Goal: Task Accomplishment & Management: Manage account settings

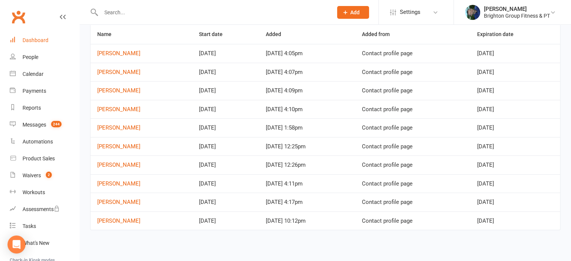
click at [29, 38] on div "Dashboard" at bounding box center [36, 40] width 26 height 6
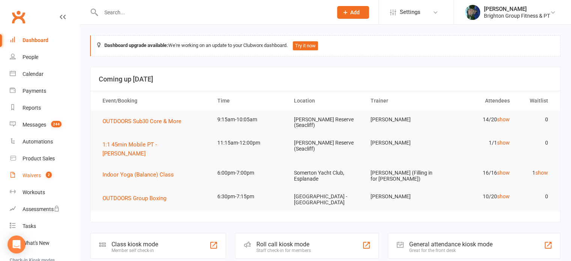
click at [28, 174] on div "Waivers" at bounding box center [32, 175] width 18 height 6
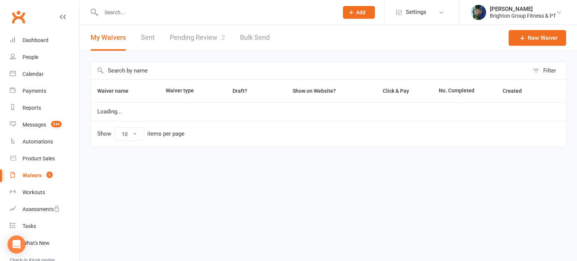
select select "50"
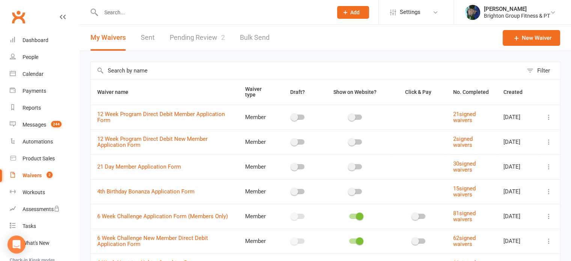
click at [198, 37] on link "Pending Review 2" at bounding box center [197, 38] width 55 height 26
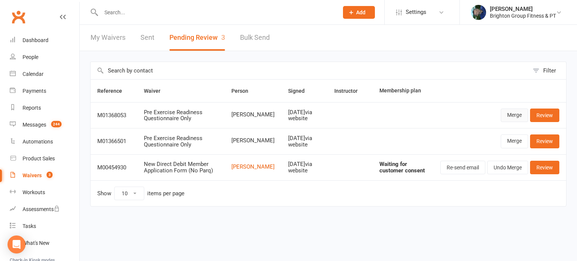
click at [510, 115] on link "Merge" at bounding box center [514, 116] width 27 height 14
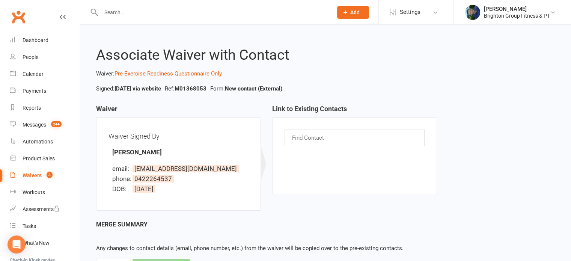
scroll to position [36, 0]
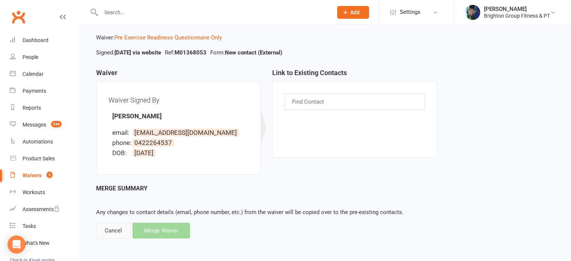
click at [110, 230] on div "Cancel" at bounding box center [113, 231] width 35 height 16
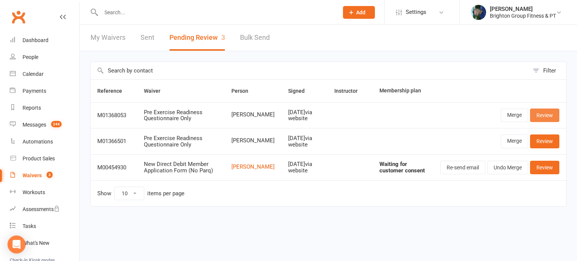
click at [550, 112] on link "Review" at bounding box center [544, 116] width 29 height 14
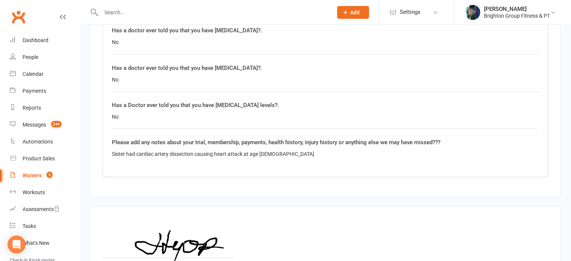
scroll to position [1281, 0]
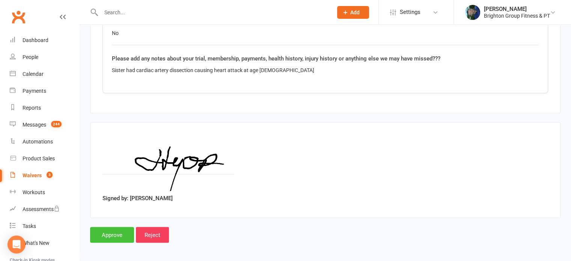
click at [113, 229] on input "Approve" at bounding box center [112, 235] width 44 height 16
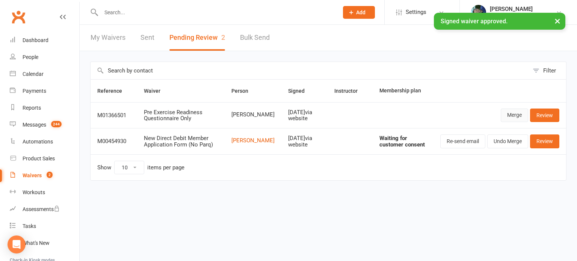
click at [517, 116] on link "Merge" at bounding box center [514, 116] width 27 height 14
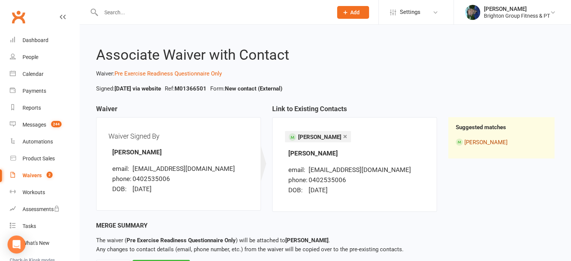
click at [482, 140] on link "[PERSON_NAME]" at bounding box center [486, 142] width 43 height 7
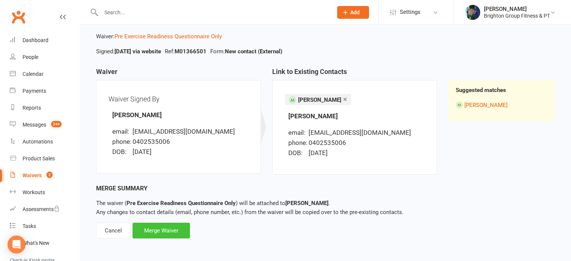
click at [165, 229] on div "Merge Waiver" at bounding box center [161, 231] width 57 height 16
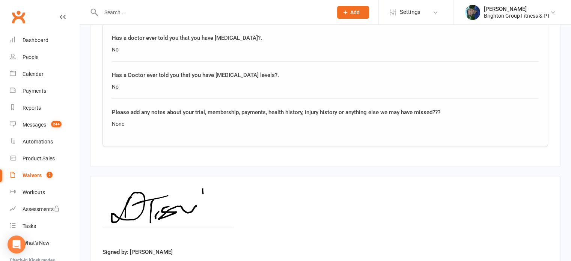
scroll to position [1281, 0]
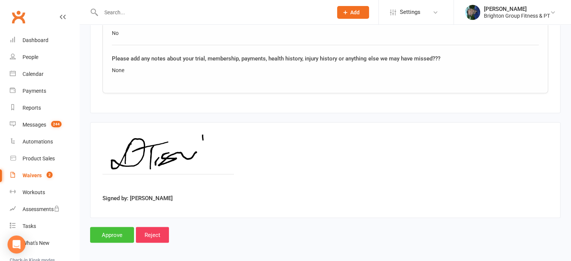
click at [108, 234] on input "Approve" at bounding box center [112, 235] width 44 height 16
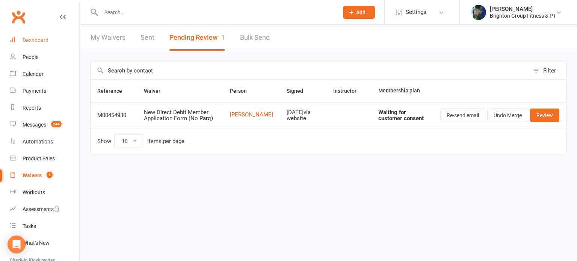
click at [38, 39] on div "Dashboard" at bounding box center [36, 40] width 26 height 6
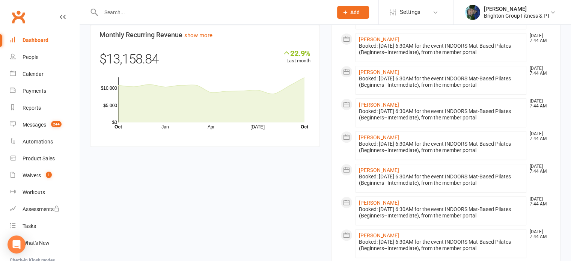
scroll to position [803, 0]
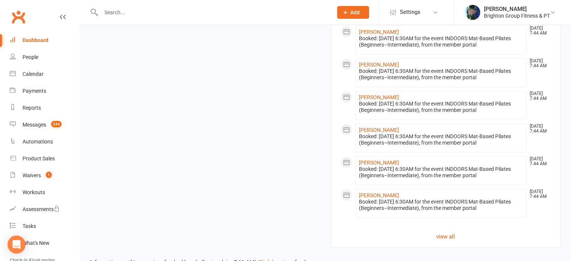
click at [117, 12] on input "text" at bounding box center [213, 12] width 229 height 11
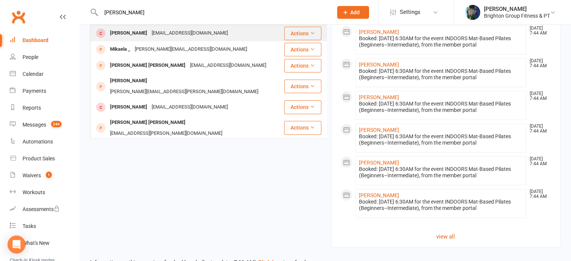
type input "lisa lyons"
click at [113, 33] on div "[PERSON_NAME]" at bounding box center [129, 33] width 42 height 11
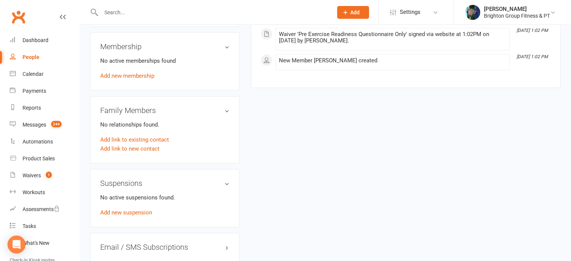
scroll to position [367, 0]
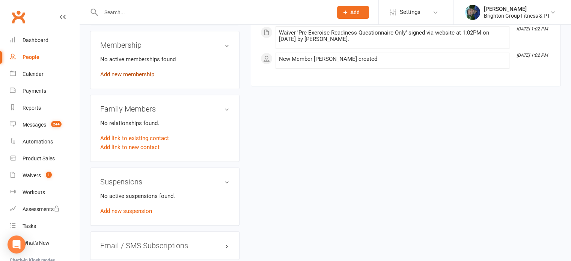
click at [119, 75] on link "Add new membership" at bounding box center [127, 74] width 54 height 7
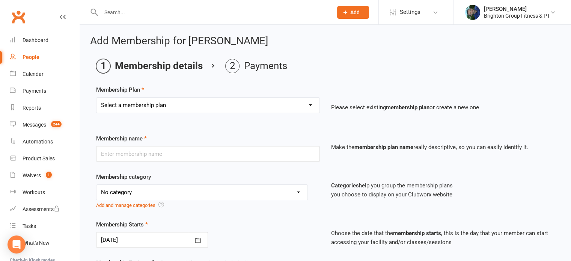
click at [122, 106] on select "Select a membership plan Create new Membership Plan Gold Membership Package (Pa…" at bounding box center [208, 105] width 223 height 15
select select "118"
click at [97, 98] on select "Select a membership plan Create new Membership Plan Gold Membership Package (Pa…" at bounding box center [208, 105] width 223 height 15
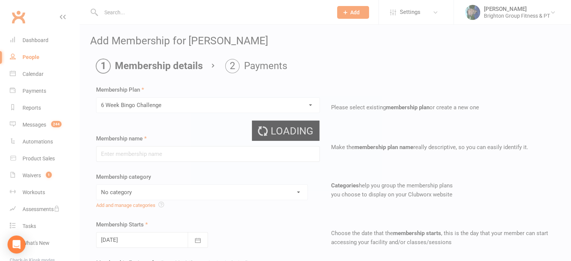
type input "6 Week Bingo Challenge"
select select "15"
type input "6"
select select "1"
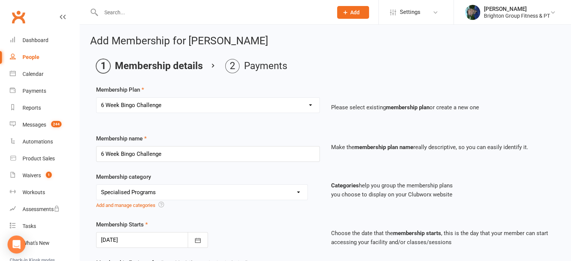
type input "13 Oct 2025"
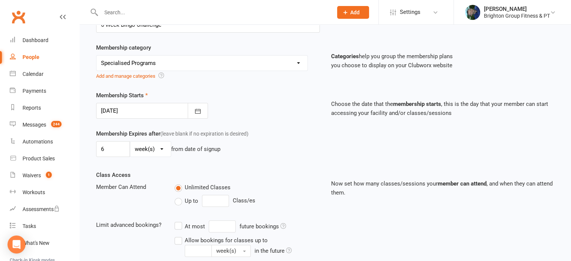
scroll to position [224, 0]
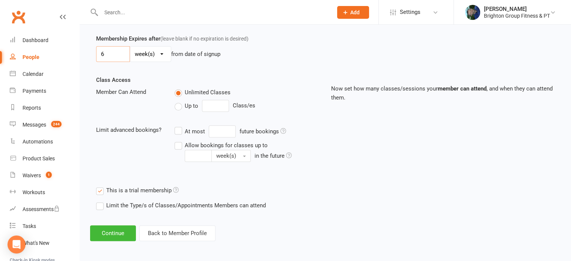
click at [108, 49] on input "6" at bounding box center [113, 54] width 34 height 16
type input "7"
click at [251, 92] on div "Unlimited Classes" at bounding box center [247, 92] width 145 height 9
click at [106, 237] on button "Continue" at bounding box center [113, 233] width 46 height 16
click at [116, 232] on button "Continue" at bounding box center [113, 233] width 46 height 16
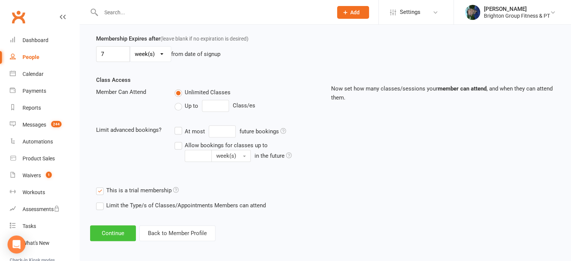
scroll to position [0, 0]
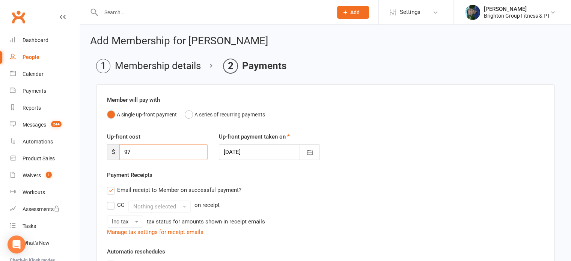
click at [125, 151] on input "97" at bounding box center [163, 152] width 88 height 16
type input "197"
click at [231, 151] on div at bounding box center [269, 152] width 101 height 16
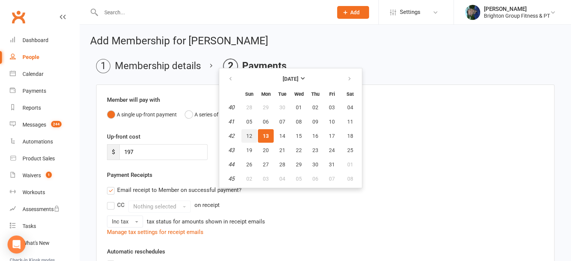
click at [249, 133] on span "12" at bounding box center [249, 136] width 6 height 6
type input "12 Oct 2025"
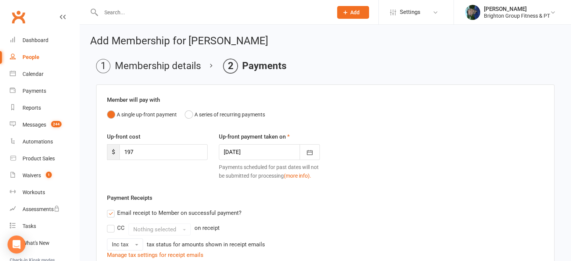
click at [110, 214] on label "Email receipt to Member on successful payment?" at bounding box center [174, 212] width 134 height 9
click at [110, 208] on input "Email receipt to Member on successful payment?" at bounding box center [109, 208] width 5 height 0
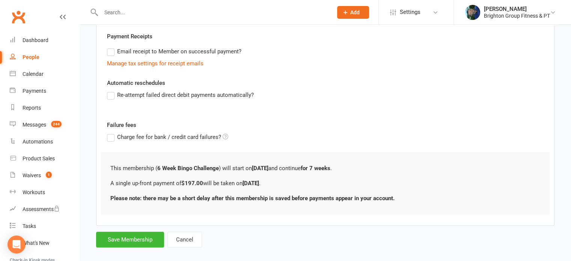
scroll to position [162, 0]
click at [127, 238] on button "Save Membership" at bounding box center [130, 239] width 68 height 16
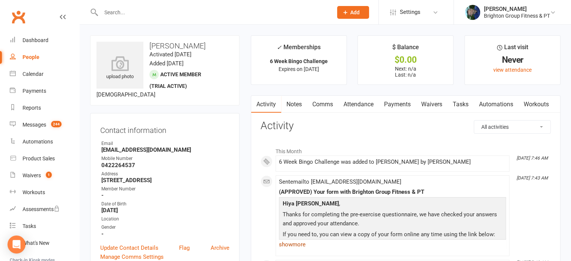
click at [305, 243] on link "show more" at bounding box center [392, 244] width 227 height 11
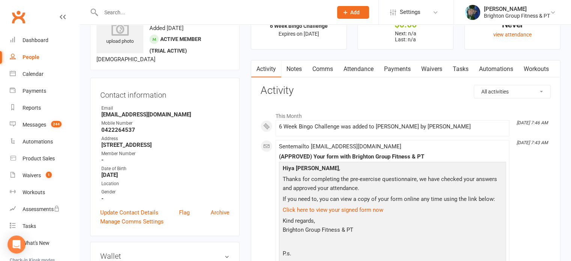
scroll to position [35, 0]
click at [435, 67] on link "Waivers" at bounding box center [432, 69] width 32 height 17
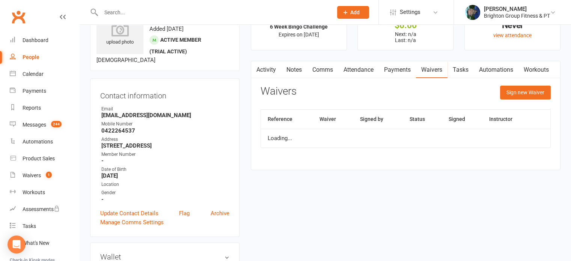
click at [489, 66] on link "Automations" at bounding box center [496, 69] width 45 height 17
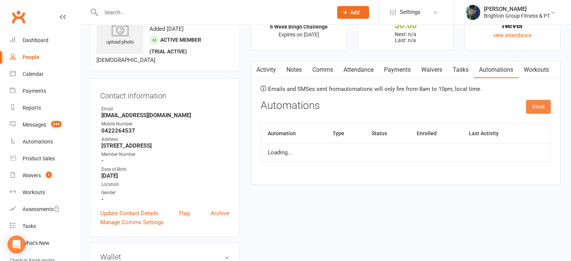
click at [534, 105] on button "Enrol" at bounding box center [538, 107] width 25 height 14
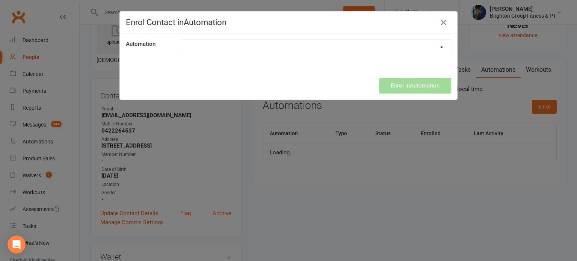
click at [290, 51] on select "Booking Link Instructions Booking Link (Yoga Only) Credit Card Expiry End of Su…" at bounding box center [316, 47] width 269 height 15
select select "553"
click at [182, 40] on select "Booking Link Instructions Booking Link (Yoga Only) Credit Card Expiry End of Su…" at bounding box center [316, 47] width 269 height 15
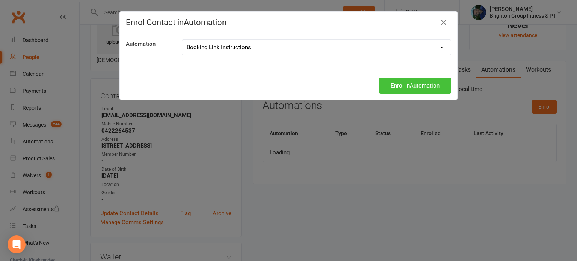
click at [407, 86] on button "Enrol in Automation" at bounding box center [415, 86] width 72 height 16
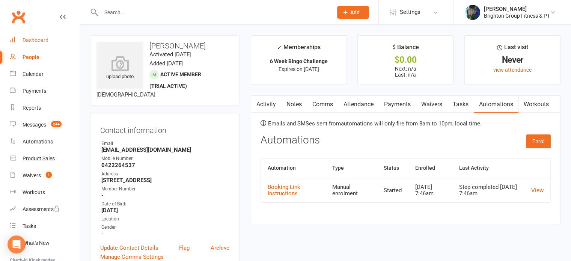
click at [41, 40] on div "Dashboard" at bounding box center [36, 40] width 26 height 6
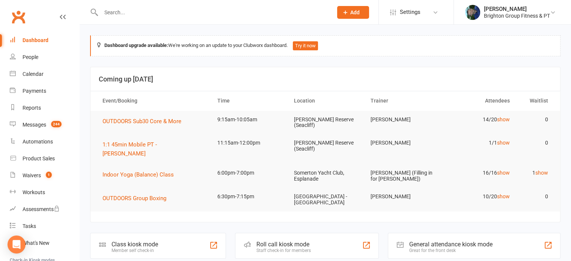
click at [125, 14] on input "text" at bounding box center [213, 12] width 229 height 11
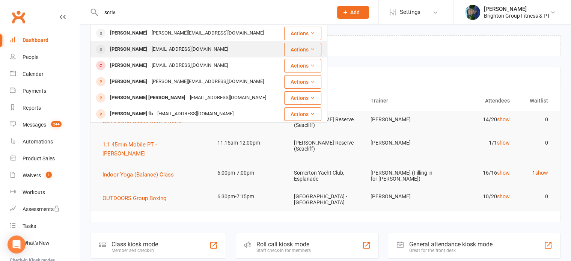
type input "scriv"
click at [119, 50] on div "Janelle Scrivener" at bounding box center [129, 49] width 42 height 11
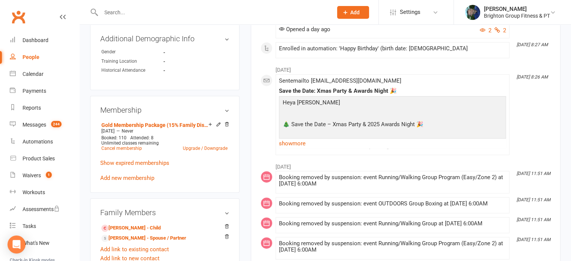
scroll to position [306, 0]
click at [126, 149] on link "Cancel membership" at bounding box center [121, 148] width 41 height 5
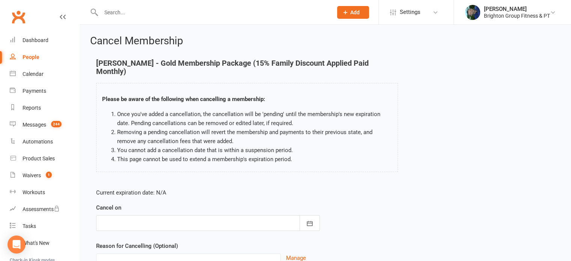
click at [130, 218] on div at bounding box center [208, 223] width 224 height 16
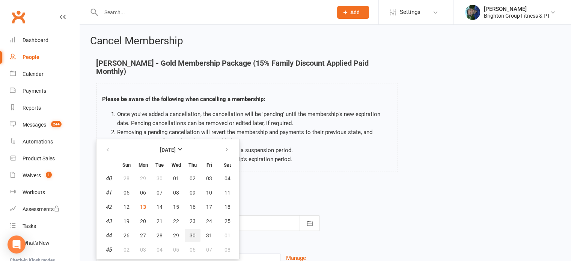
click at [190, 232] on span "30" at bounding box center [193, 235] width 6 height 6
type input "30 Oct 2025"
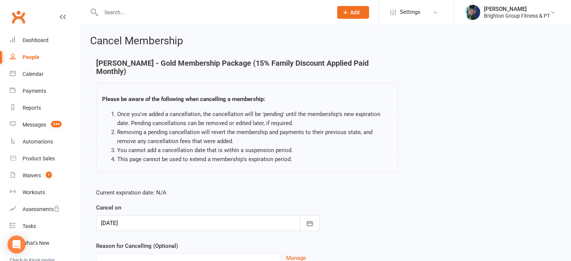
scroll to position [71, 0]
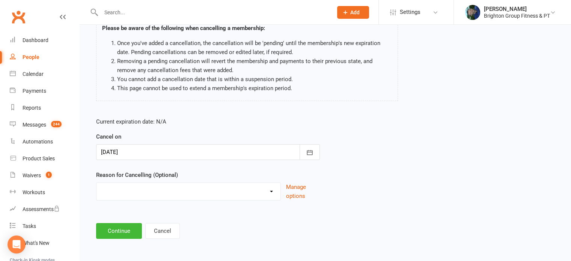
click at [123, 192] on select "Holiday Injury Upgrading Other reason" at bounding box center [189, 190] width 184 height 15
select select "3"
click at [97, 183] on select "Holiday Injury Upgrading Other reason" at bounding box center [189, 190] width 184 height 15
click at [117, 229] on input at bounding box center [208, 231] width 224 height 16
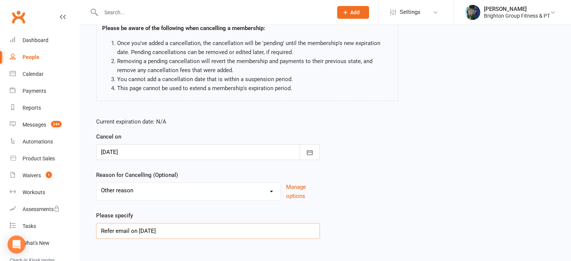
click at [131, 230] on input "Refer email on 12/10/25" at bounding box center [208, 231] width 224 height 16
click at [258, 234] on input "Refer email to brightongroupfitness@gmail.com on 12/10/25" at bounding box center [208, 231] width 224 height 16
drag, startPoint x: 257, startPoint y: 231, endPoint x: 101, endPoint y: 238, distance: 155.6
click at [101, 238] on input "Refer email to brightongroupfitness@gmail.com on 12/10/25" at bounding box center [208, 231] width 224 height 16
type input "Refer email to brightongroupfitness@gmail.com on 12/10/25"
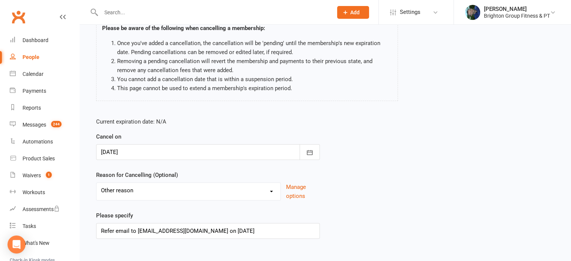
click at [361, 226] on div "Current expiration date: N/A Cancel on 30 Oct 2025 October 2025 Sun Mon Tue Wed…" at bounding box center [326, 181] width 470 height 138
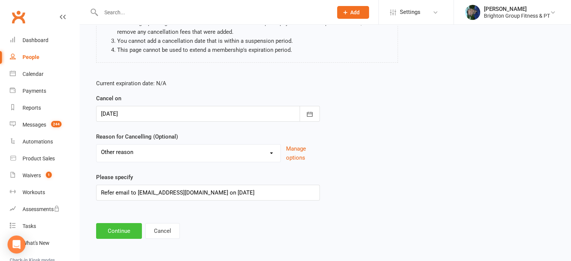
click at [106, 230] on button "Continue" at bounding box center [119, 231] width 46 height 16
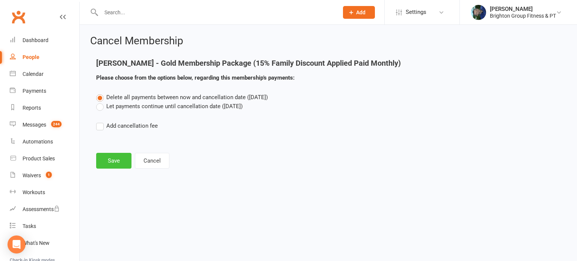
click at [107, 169] on button "Save" at bounding box center [113, 161] width 35 height 16
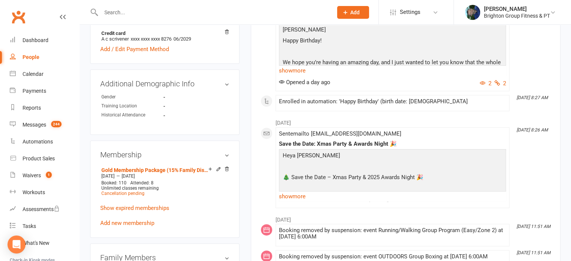
scroll to position [453, 0]
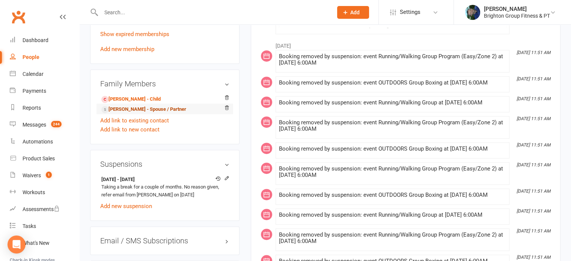
click at [122, 109] on link "Tony Scrivener - Spouse / Partner" at bounding box center [143, 110] width 85 height 8
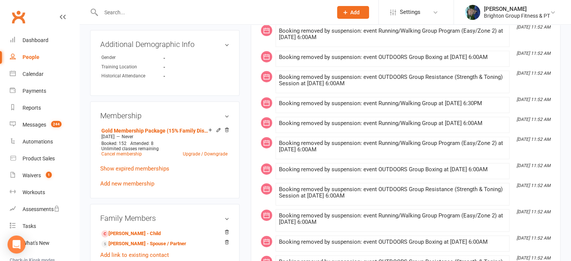
scroll to position [306, 0]
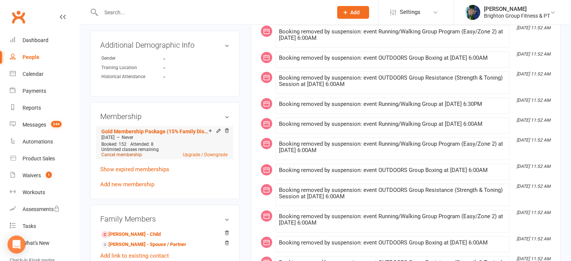
click at [122, 152] on link "Cancel membership" at bounding box center [121, 154] width 41 height 5
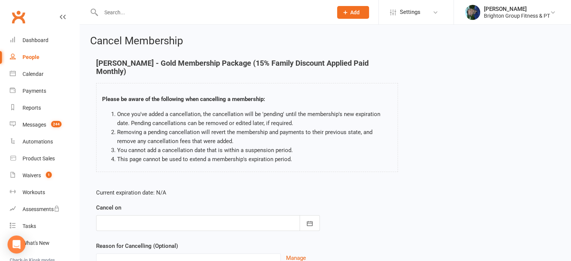
click at [124, 215] on div at bounding box center [208, 223] width 224 height 16
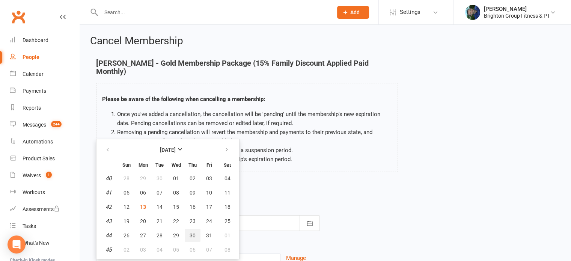
click at [190, 232] on span "30" at bounding box center [193, 235] width 6 height 6
type input "30 Oct 2025"
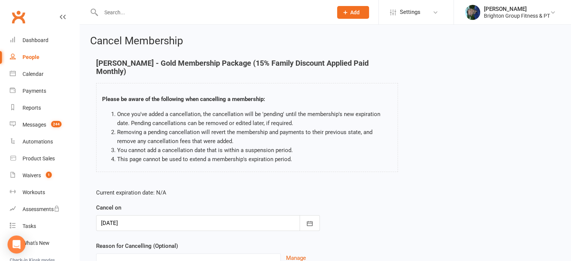
scroll to position [63, 0]
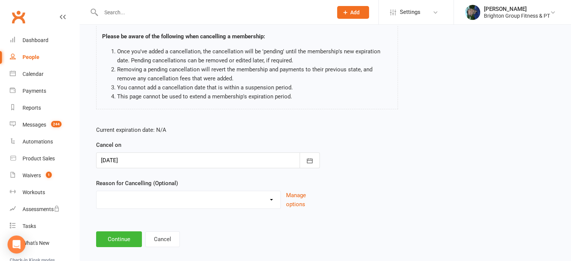
click at [124, 192] on select "Holiday Injury Upgrading Other reason" at bounding box center [189, 198] width 184 height 15
select select "3"
click at [97, 191] on select "Holiday Injury Upgrading Other reason" at bounding box center [189, 198] width 184 height 15
click at [122, 235] on input at bounding box center [208, 239] width 224 height 16
paste input "Refer email to brightongroupfitness@gmail.com on 12/10/25"
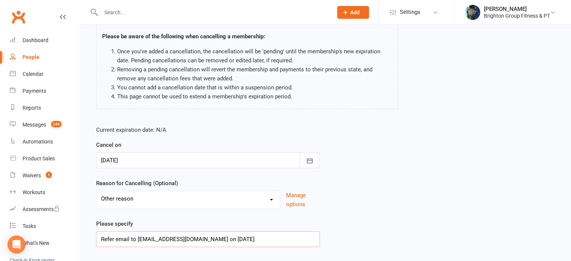
scroll to position [101, 0]
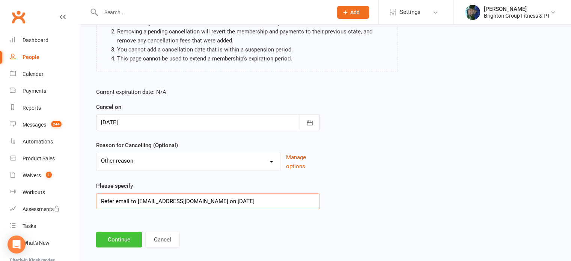
type input "Refer email to brightongroupfitness@gmail.com on 12/10/25"
click at [121, 232] on button "Continue" at bounding box center [119, 240] width 46 height 16
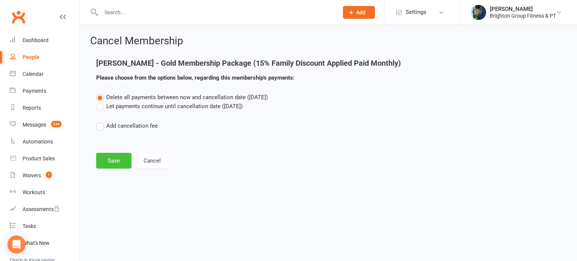
click at [114, 158] on button "Save" at bounding box center [113, 161] width 35 height 16
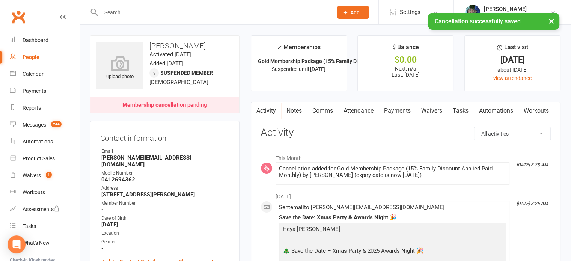
click at [355, 111] on link "Attendance" at bounding box center [358, 110] width 41 height 17
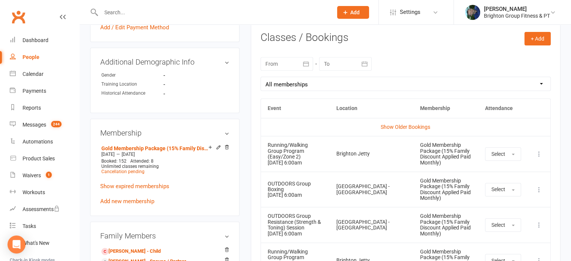
scroll to position [305, 0]
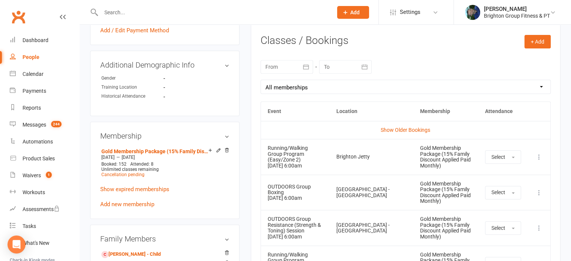
click at [540, 155] on icon at bounding box center [540, 157] width 8 height 8
click at [490, 202] on link "Remove booking" at bounding box center [506, 201] width 74 height 15
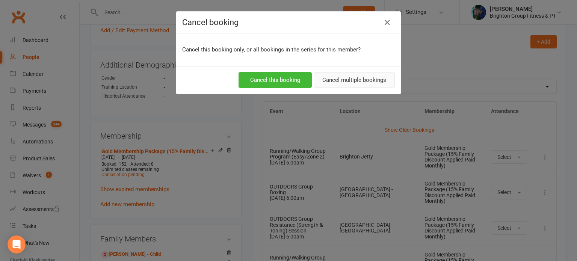
click at [356, 81] on button "Cancel multiple bookings" at bounding box center [354, 80] width 81 height 16
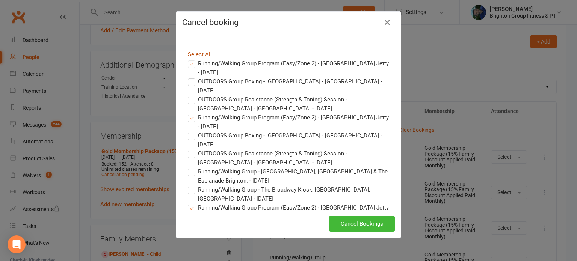
click at [195, 54] on link "Select All" at bounding box center [200, 54] width 24 height 7
click at [352, 223] on button "Cancel Bookings" at bounding box center [362, 224] width 66 height 16
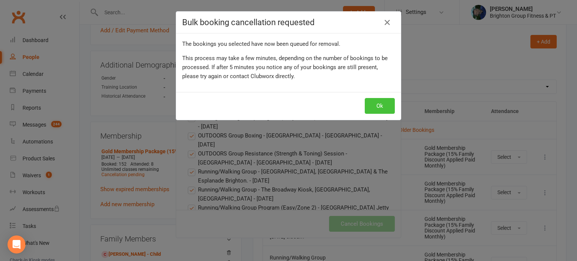
click at [383, 103] on button "Ok" at bounding box center [380, 106] width 30 height 16
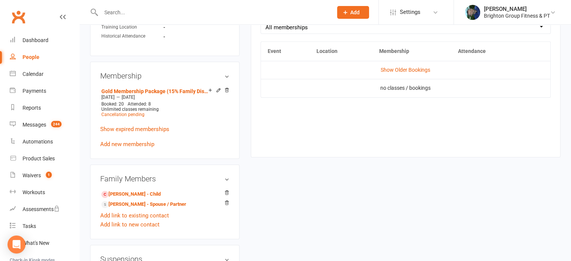
scroll to position [382, 0]
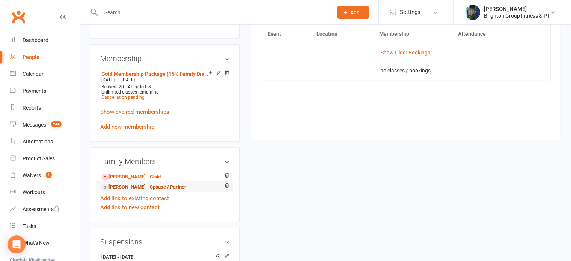
click at [125, 183] on link "Janelle Scrivener - Spouse / Partner" at bounding box center [143, 187] width 85 height 8
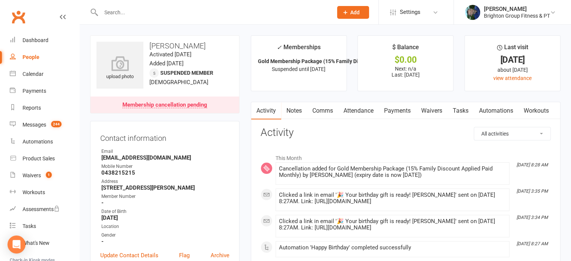
click at [364, 114] on link "Attendance" at bounding box center [358, 110] width 41 height 17
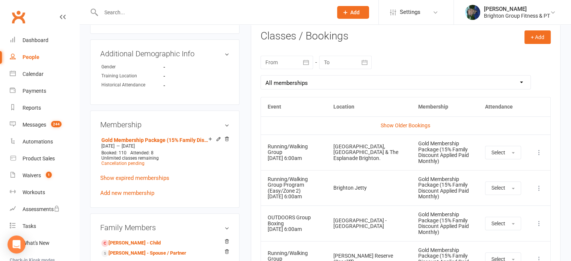
scroll to position [311, 0]
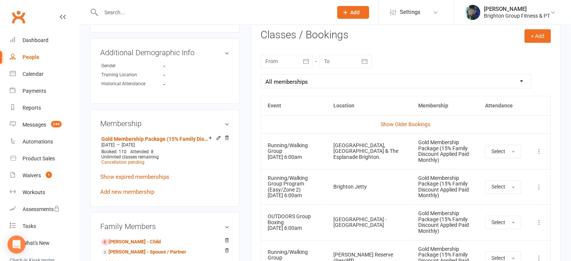
click at [539, 148] on icon at bounding box center [540, 152] width 8 height 8
click at [492, 192] on link "Remove booking" at bounding box center [506, 196] width 74 height 15
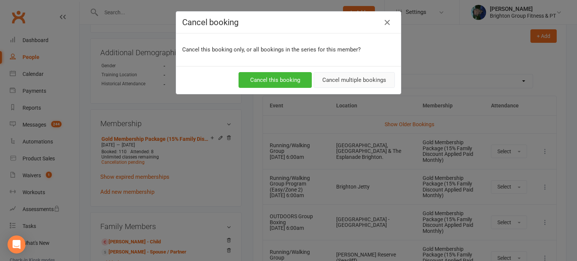
click at [337, 81] on button "Cancel multiple bookings" at bounding box center [354, 80] width 81 height 16
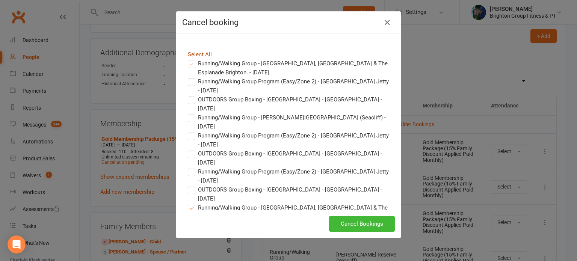
click at [188, 54] on link "Select All" at bounding box center [200, 54] width 24 height 7
click at [351, 224] on button "Cancel Bookings" at bounding box center [362, 224] width 66 height 16
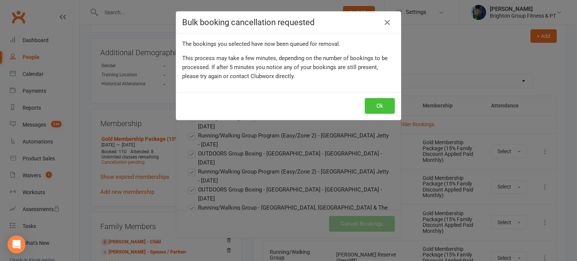
click at [376, 102] on button "Ok" at bounding box center [380, 106] width 30 height 16
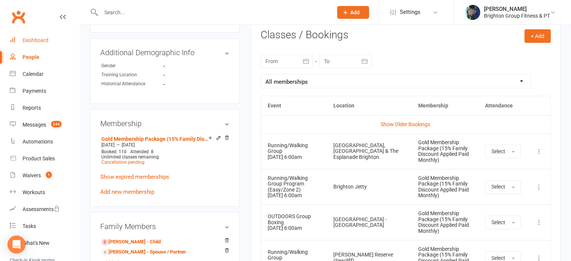
click at [31, 40] on div "Dashboard" at bounding box center [36, 40] width 26 height 6
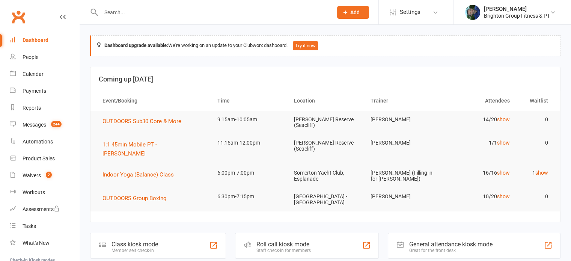
click at [120, 11] on input "text" at bounding box center [213, 12] width 229 height 11
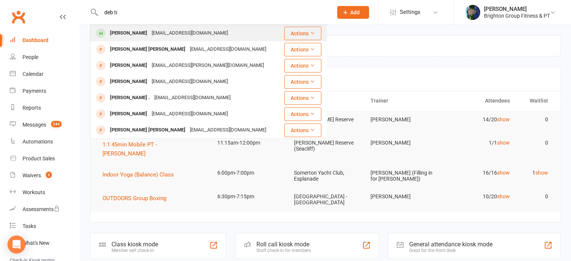
type input "deb ti"
click at [117, 32] on div "[PERSON_NAME]" at bounding box center [129, 33] width 42 height 11
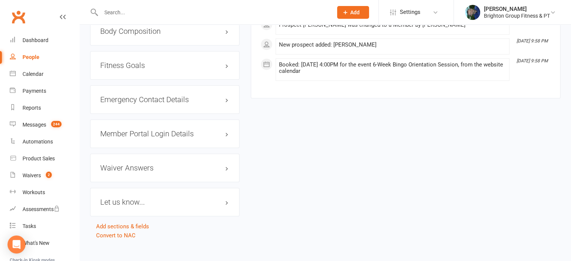
scroll to position [647, 0]
click at [117, 164] on h3 "Waiver Answers edit" at bounding box center [164, 167] width 129 height 8
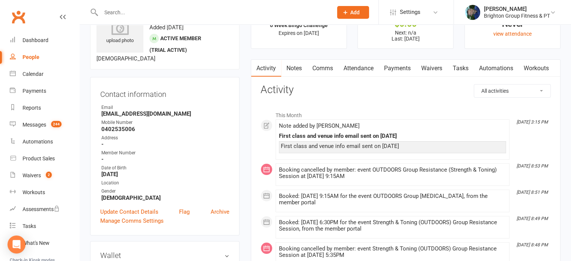
scroll to position [0, 0]
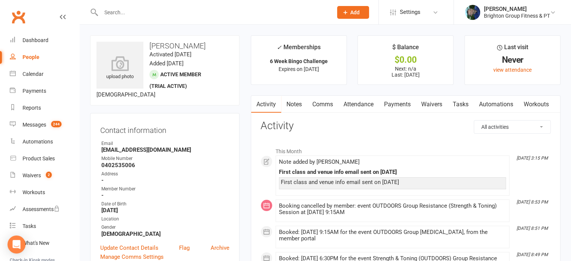
click at [124, 14] on input "text" at bounding box center [213, 12] width 229 height 11
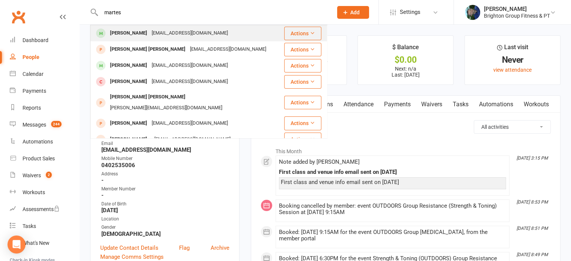
type input "martes"
click at [117, 37] on div "Martes Trzcinski" at bounding box center [129, 33] width 42 height 11
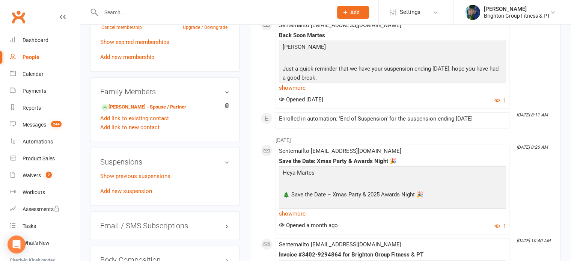
scroll to position [466, 0]
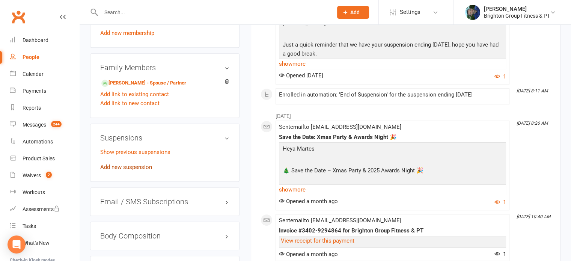
click at [126, 165] on link "Add new suspension" at bounding box center [126, 167] width 52 height 7
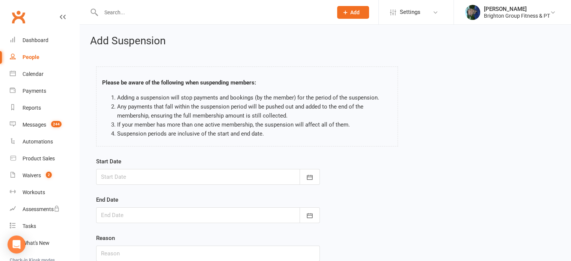
click at [122, 178] on div at bounding box center [208, 177] width 224 height 16
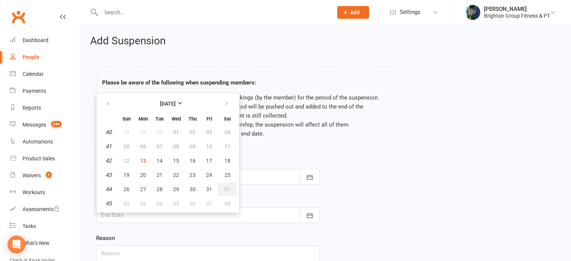
click at [226, 187] on span "01" at bounding box center [228, 189] width 6 height 6
type input "01 Nov 2025"
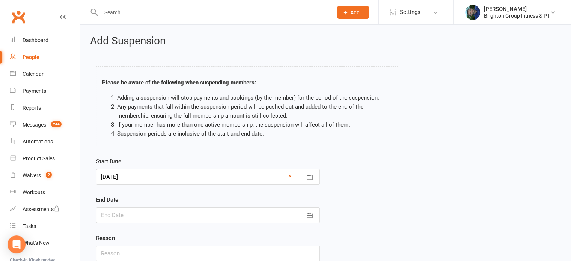
click at [132, 212] on div at bounding box center [208, 215] width 224 height 16
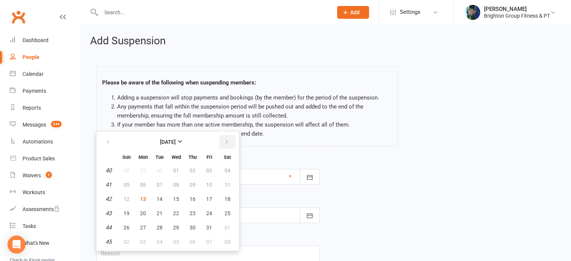
click at [227, 142] on icon "button" at bounding box center [226, 142] width 5 height 6
click at [142, 210] on span "17" at bounding box center [143, 213] width 6 height 6
type input "17 Nov 2025"
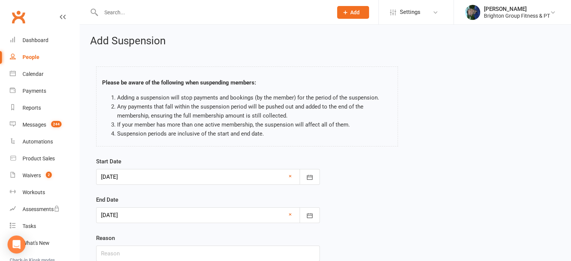
scroll to position [59, 0]
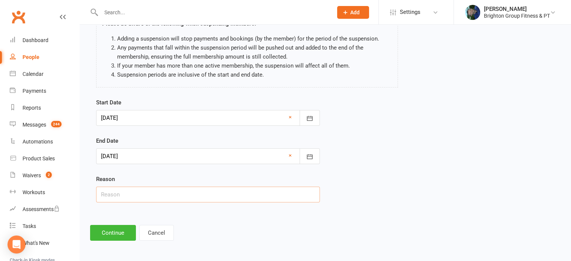
click at [131, 195] on input "text" at bounding box center [208, 195] width 224 height 16
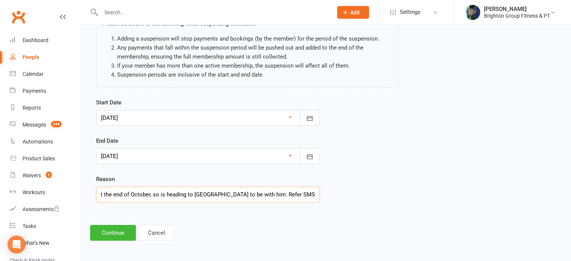
scroll to position [0, 131]
click at [127, 195] on input "Martes' dad is having bypass surgery at the end of October, so is heading to Sy…" at bounding box center [208, 195] width 224 height 16
type input "Martes' dad is having bypass surgery at the end of October, so is heading to Sy…"
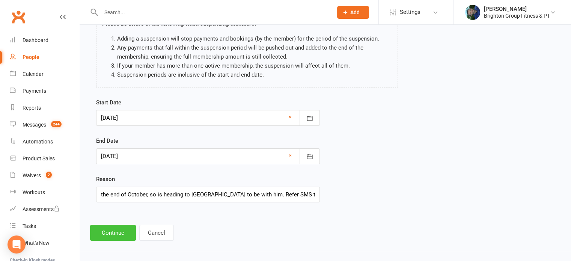
scroll to position [0, 0]
click at [108, 234] on button "Continue" at bounding box center [113, 233] width 46 height 16
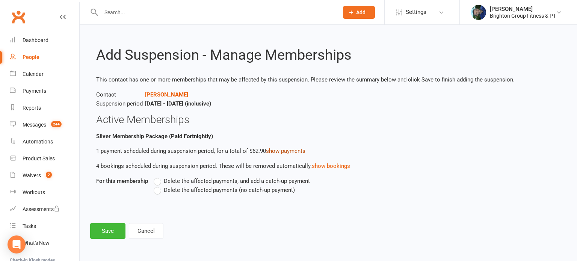
click at [289, 151] on link "show payments" at bounding box center [285, 151] width 39 height 7
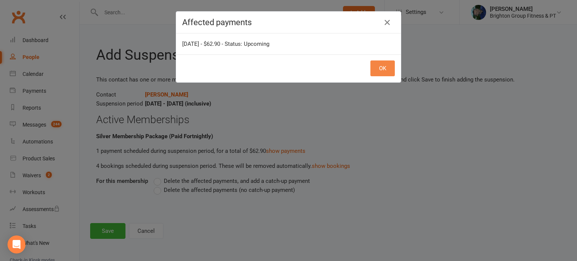
click at [386, 75] on button "OK" at bounding box center [382, 68] width 24 height 16
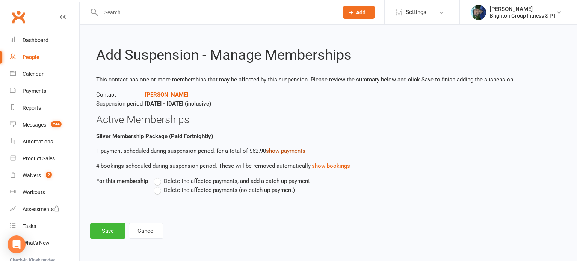
click at [293, 152] on link "show payments" at bounding box center [285, 151] width 39 height 7
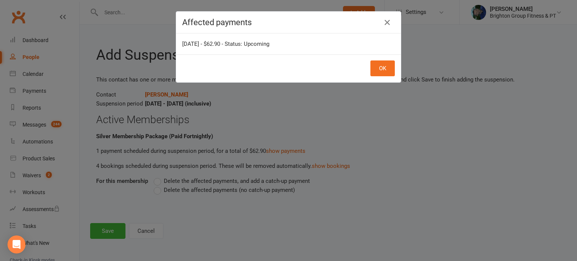
click at [470, 217] on div "Affected payments Nov 11, 2025 - $62.90 - Status: Upcoming OK" at bounding box center [288, 130] width 577 height 261
